Goal: Information Seeking & Learning: Find specific fact

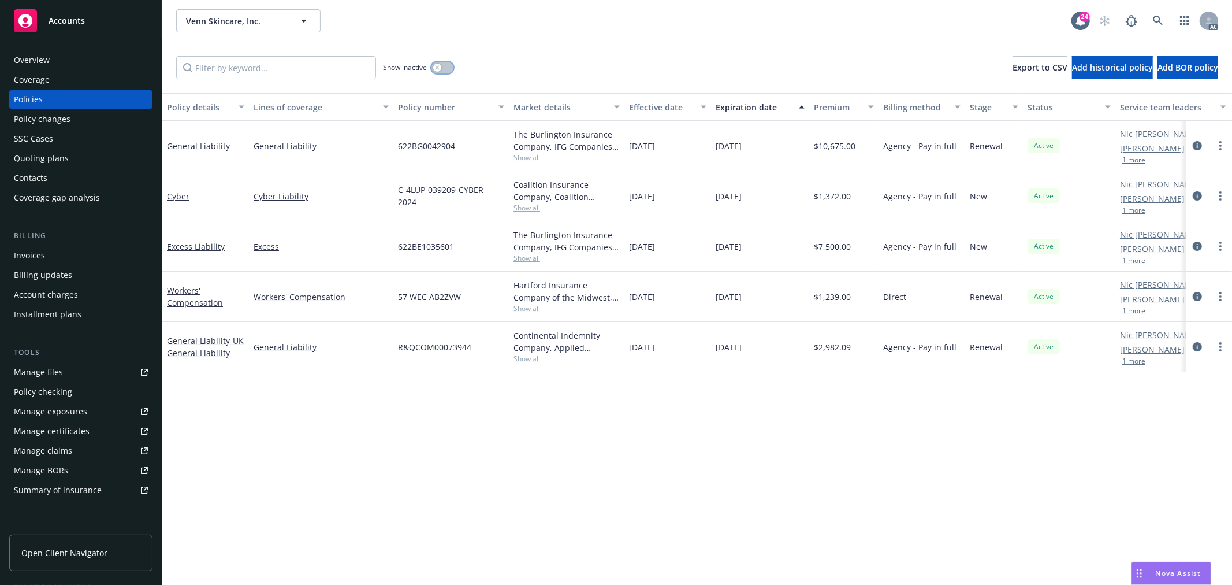
click at [437, 66] on icon "button" at bounding box center [437, 67] width 5 height 5
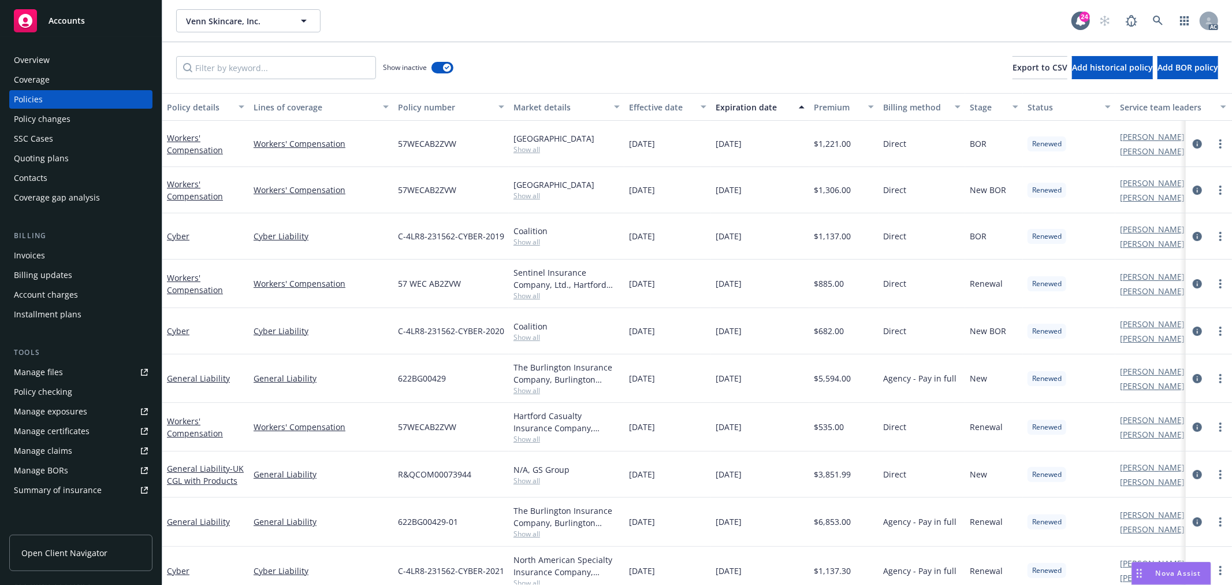
click at [765, 110] on div "Expiration date" at bounding box center [754, 107] width 76 height 12
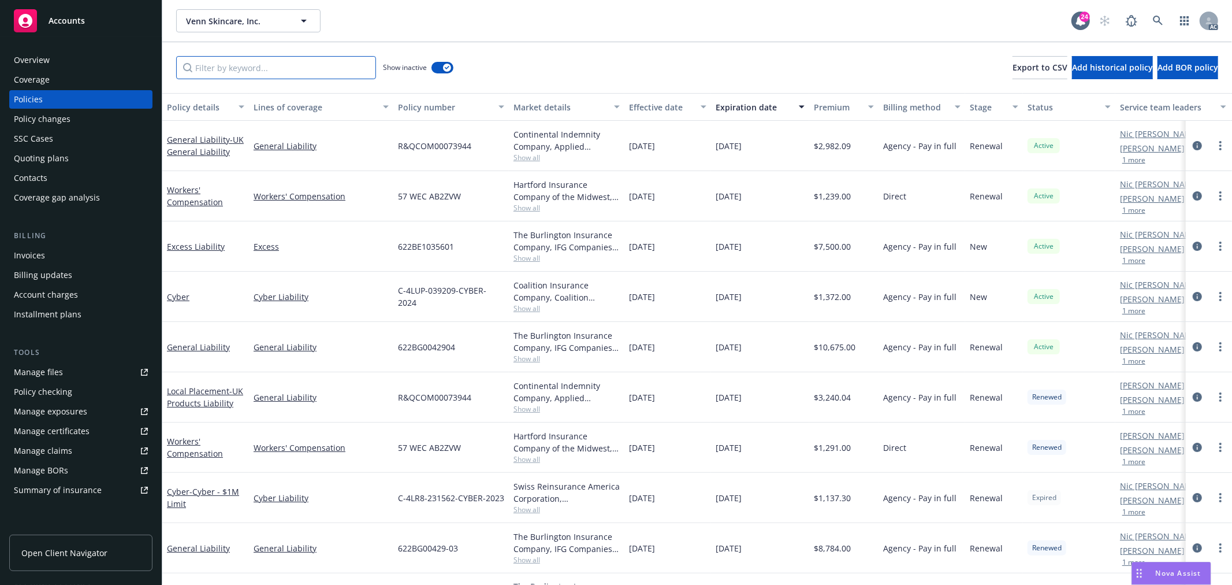
click at [272, 70] on input "Filter by keyword..." at bounding box center [276, 67] width 200 height 23
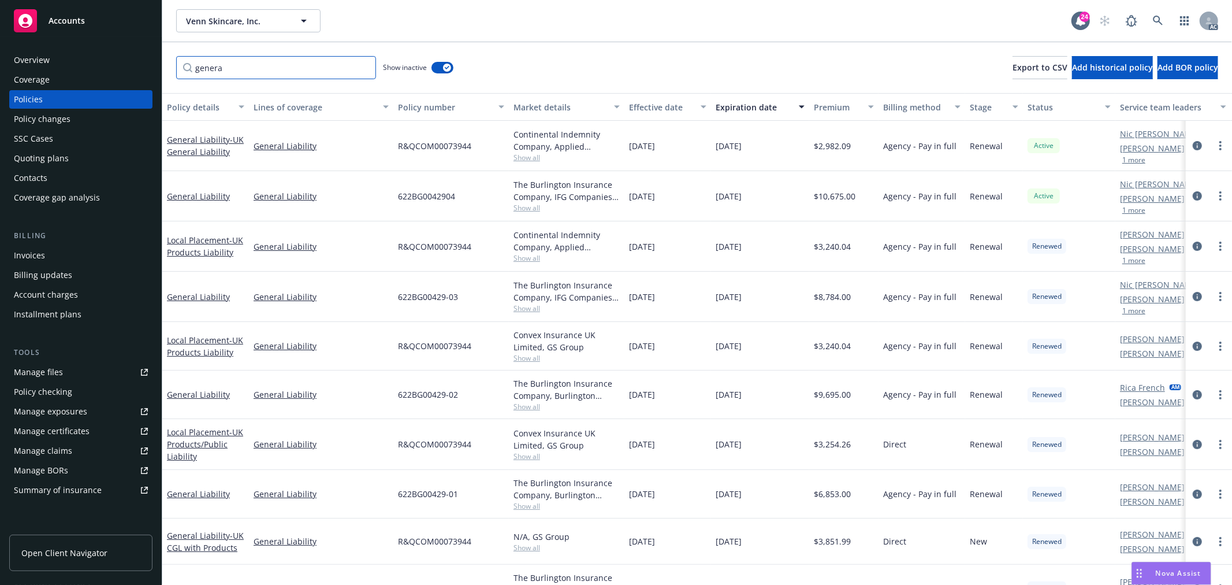
type input "genera"
click at [530, 210] on span "Show all" at bounding box center [567, 208] width 106 height 10
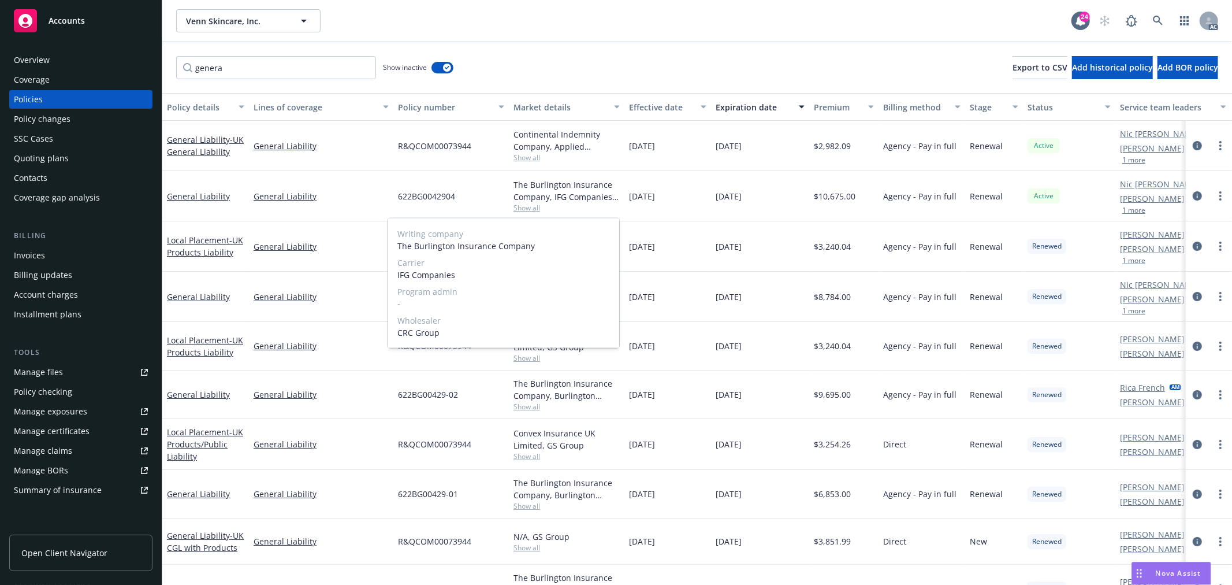
click at [533, 210] on span "Show all" at bounding box center [567, 208] width 106 height 10
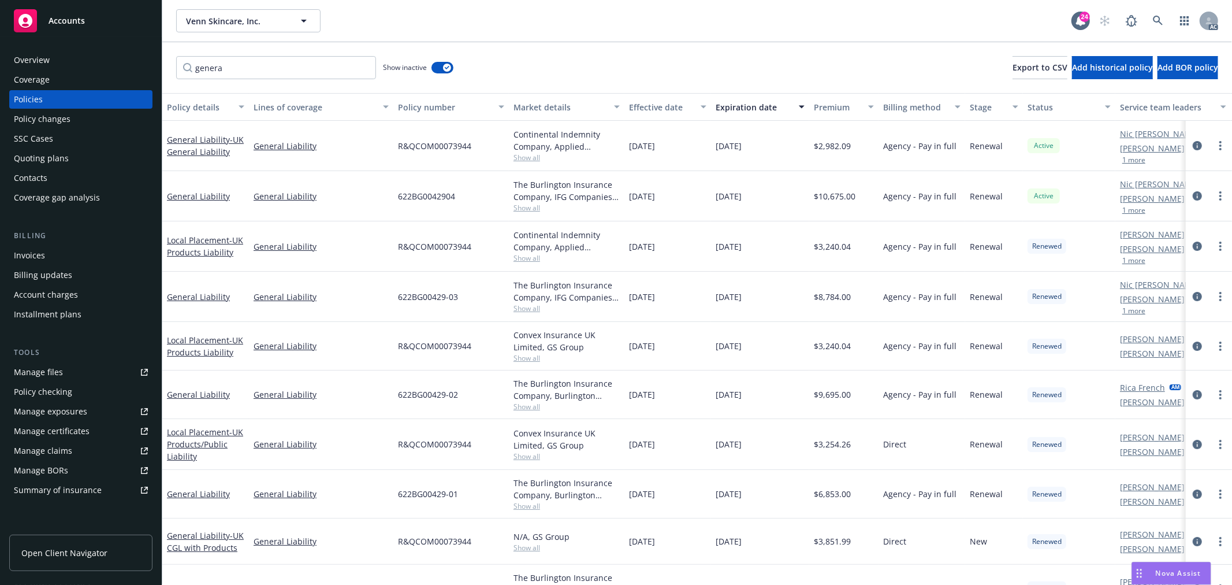
click at [527, 311] on span "Show all" at bounding box center [567, 308] width 106 height 10
click at [531, 407] on span "Show all" at bounding box center [567, 406] width 106 height 10
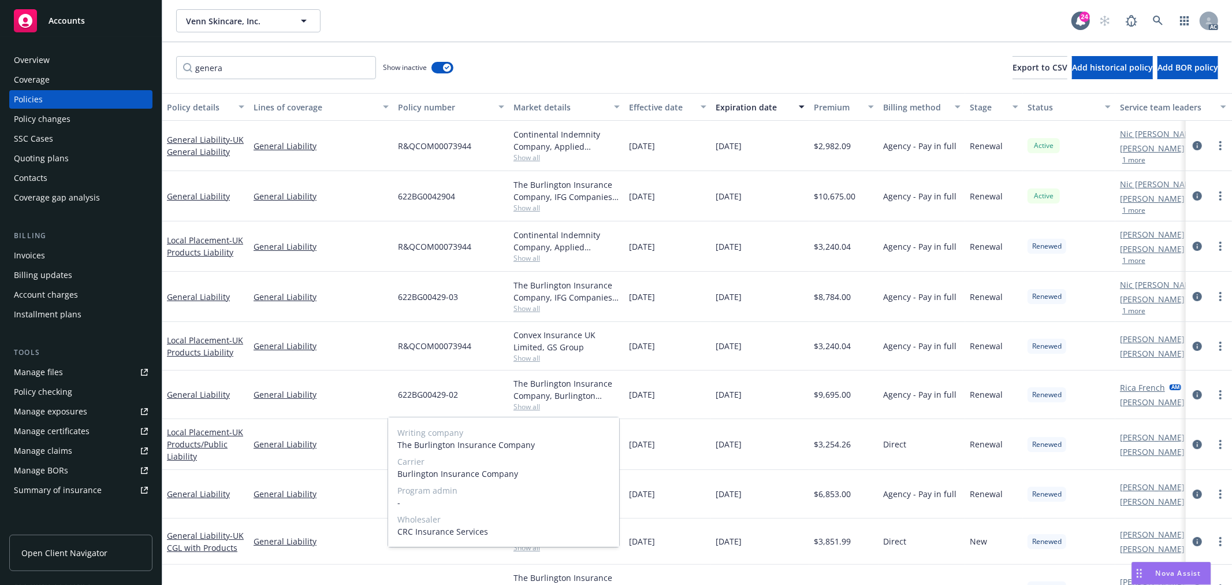
click at [531, 407] on span "Show all" at bounding box center [567, 406] width 106 height 10
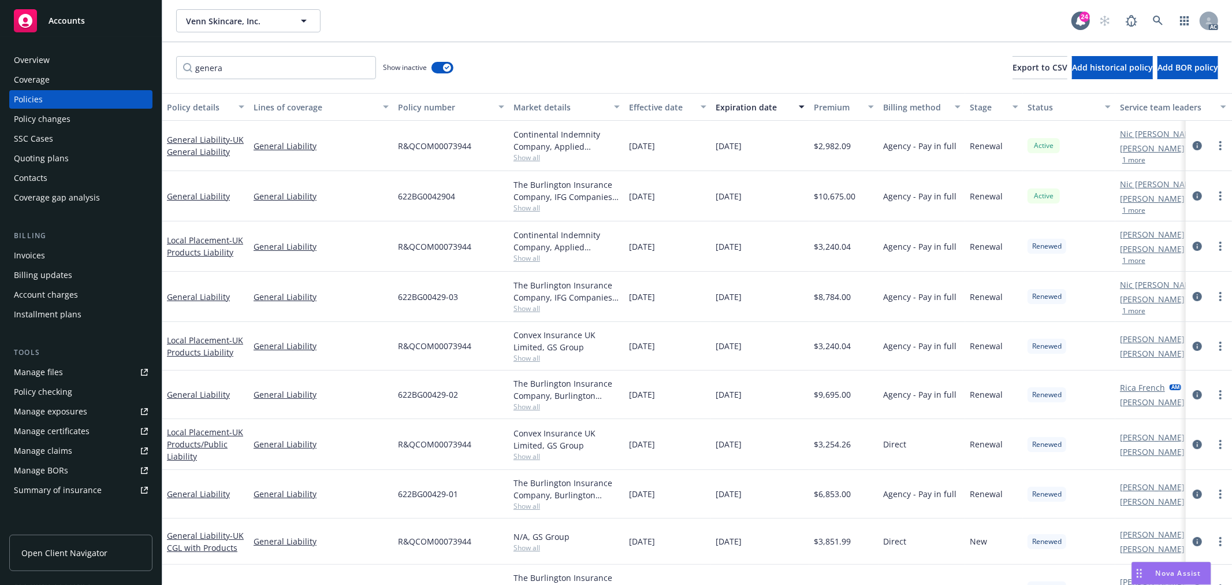
scroll to position [43, 0]
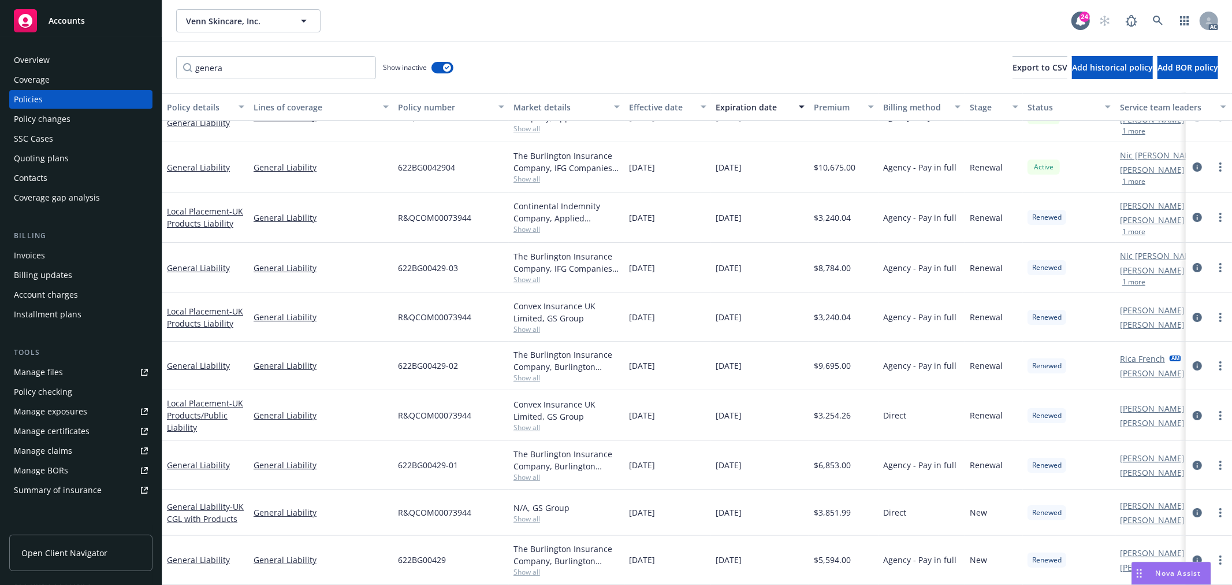
click at [538, 472] on span "Show all" at bounding box center [567, 477] width 106 height 10
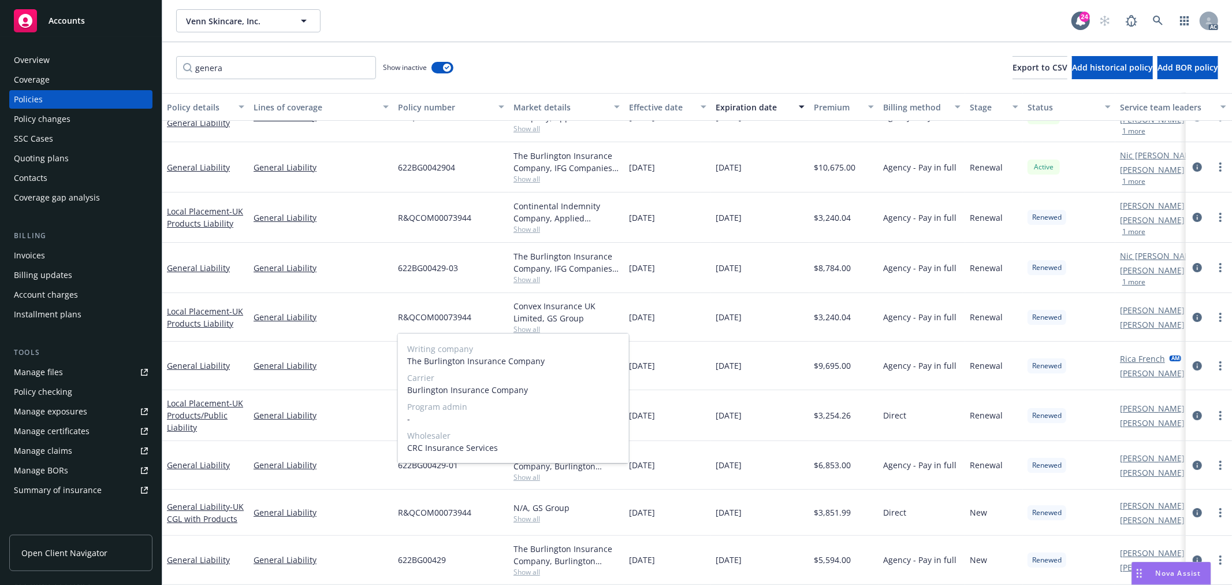
click at [538, 462] on div "Writing company The Burlington Insurance Company Carrier Burlington Insurance C…" at bounding box center [513, 397] width 231 height 129
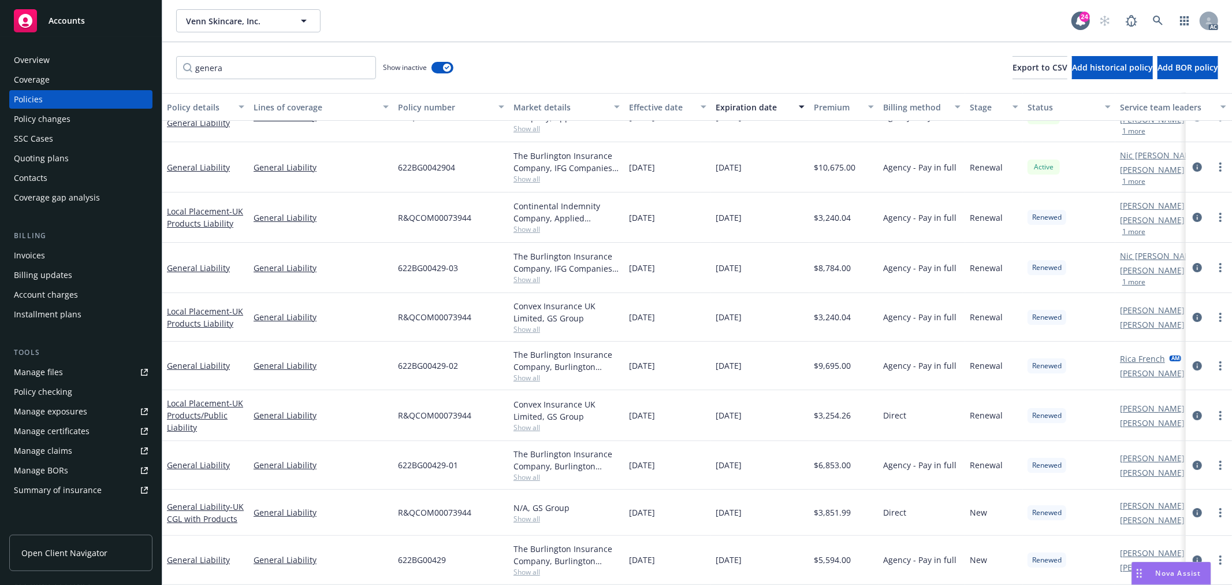
click at [535, 567] on span "Show all" at bounding box center [567, 572] width 106 height 10
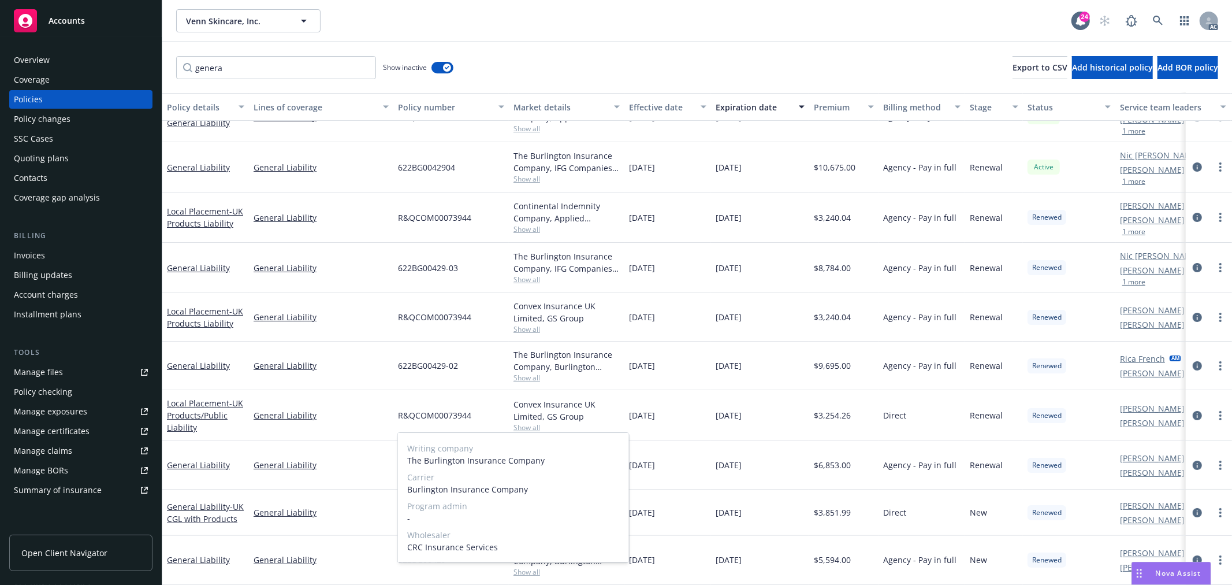
click at [535, 560] on div "Writing company The Burlington Insurance Company Carrier Burlington Insurance C…" at bounding box center [513, 497] width 231 height 129
